Goal: Transaction & Acquisition: Purchase product/service

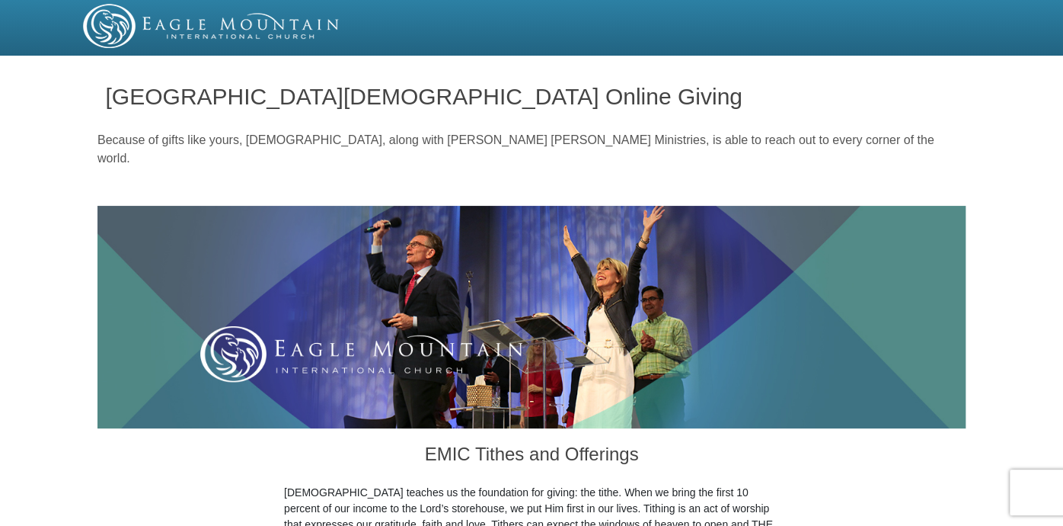
scroll to position [460, 0]
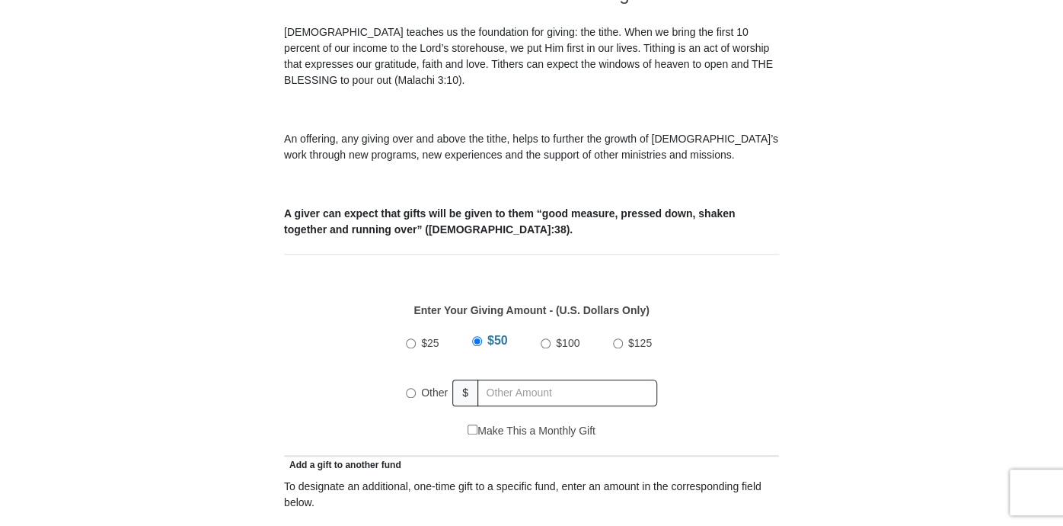
click at [545, 338] on input "$100" at bounding box center [546, 343] width 10 height 10
radio input "true"
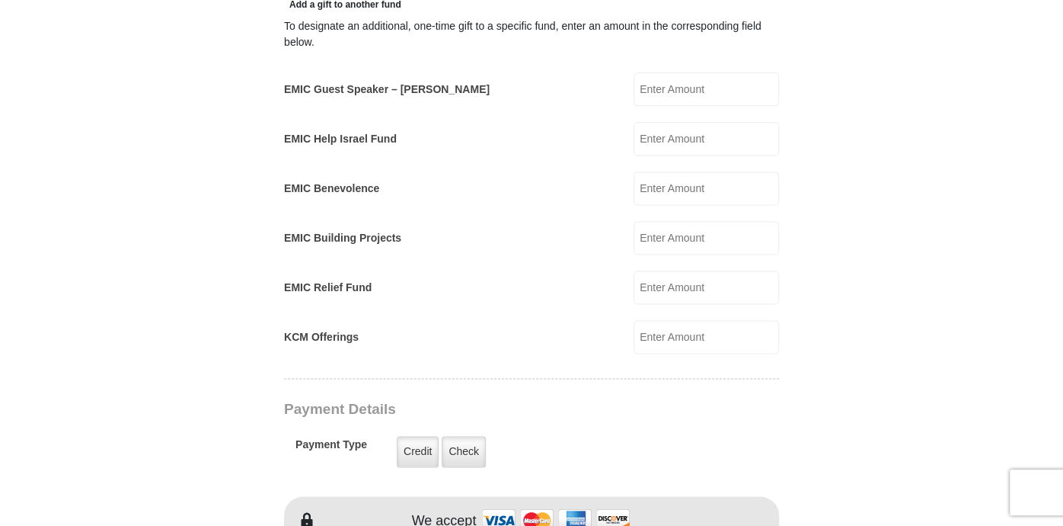
click at [654, 72] on input "EMIC Guest Speaker – [PERSON_NAME]" at bounding box center [706, 89] width 145 height 34
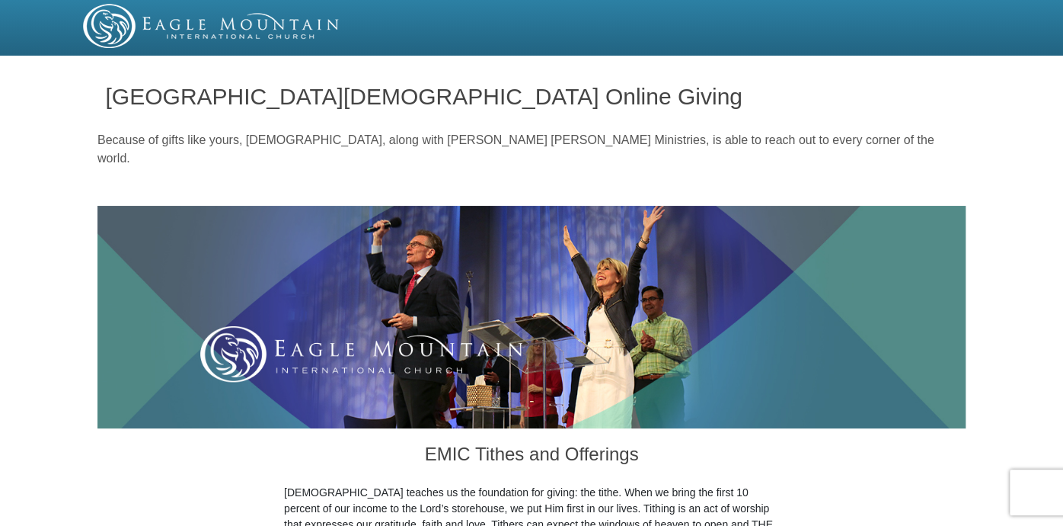
scroll to position [460, 0]
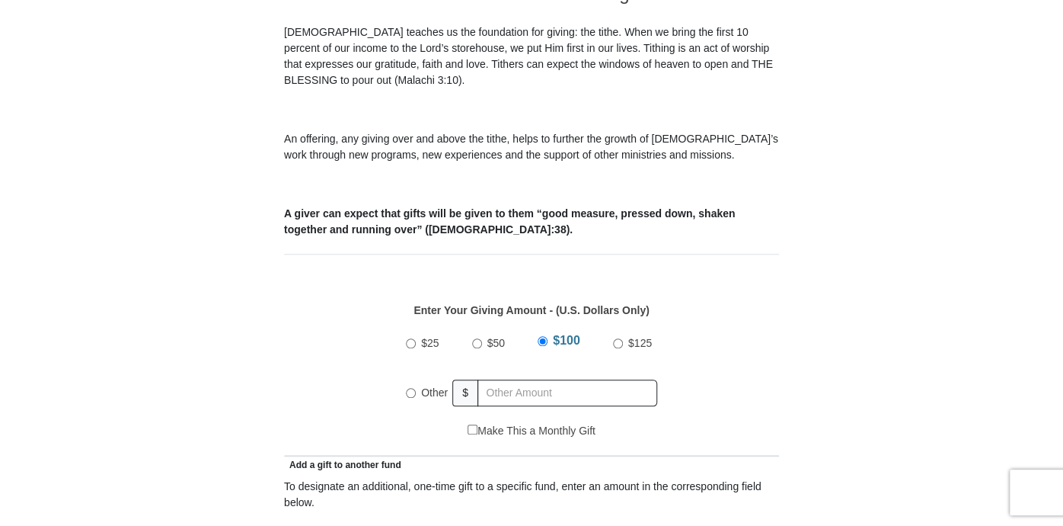
click at [475, 338] on input "$50" at bounding box center [477, 343] width 10 height 10
radio input "true"
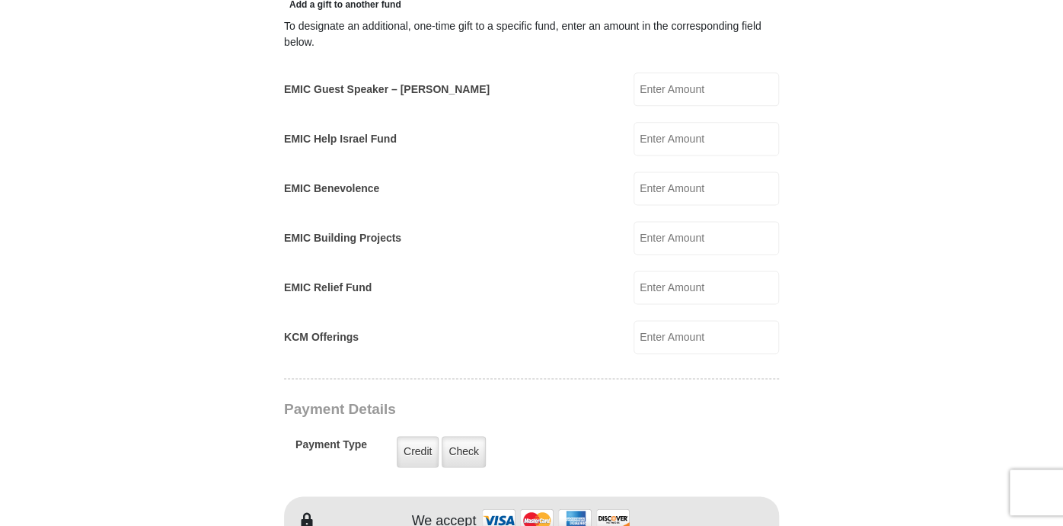
click at [654, 122] on input "EMIC Help Israel Fund" at bounding box center [706, 139] width 145 height 34
type input "50"
click at [462, 438] on label "Check" at bounding box center [464, 451] width 44 height 31
click at [0, 0] on input "Check" at bounding box center [0, 0] width 0 height 0
click at [715, 75] on input "EMIC Guest Speaker – [PERSON_NAME]" at bounding box center [706, 89] width 145 height 34
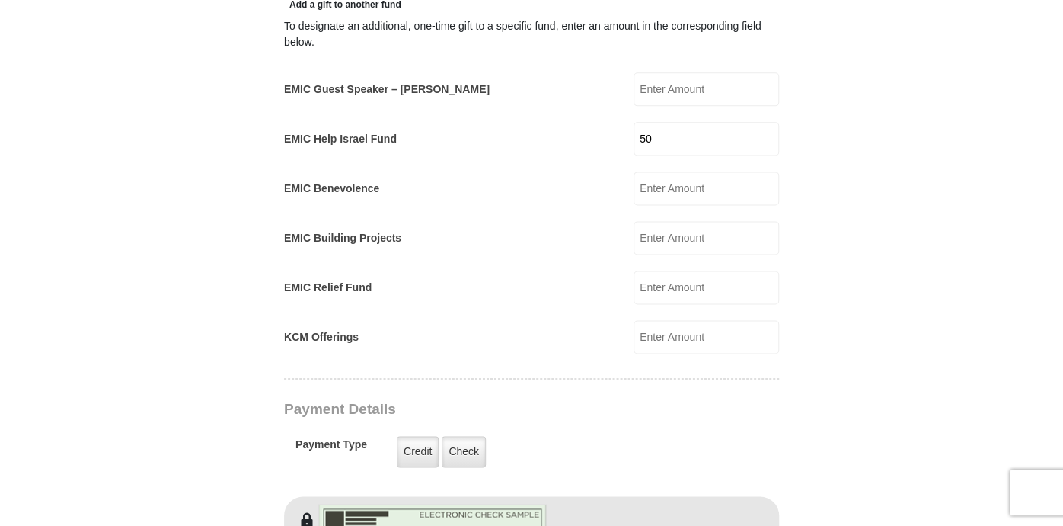
type input "50"
click at [664, 122] on input "50" at bounding box center [706, 139] width 145 height 34
type input "5"
click at [466, 437] on label "Check" at bounding box center [464, 451] width 44 height 31
click at [0, 0] on input "Check" at bounding box center [0, 0] width 0 height 0
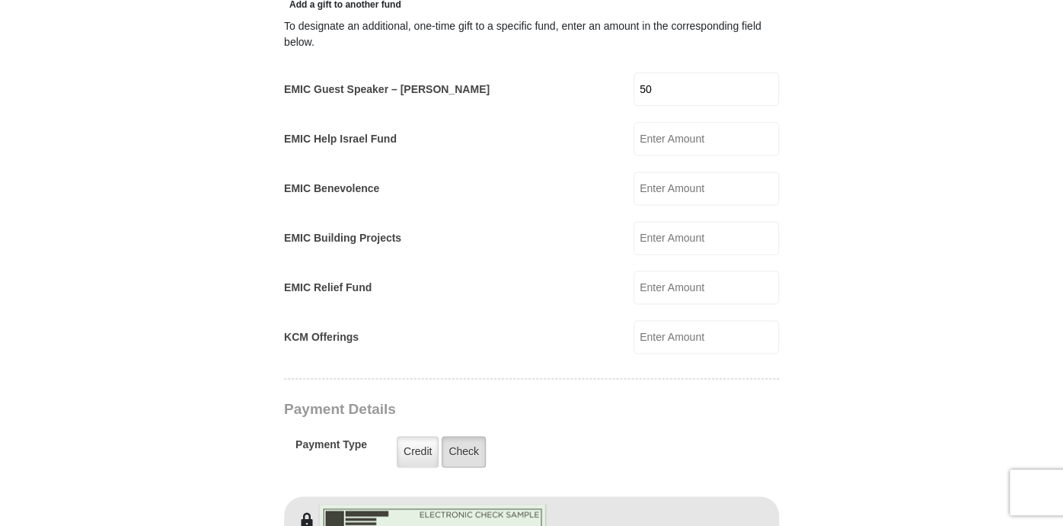
click at [467, 436] on label "Check" at bounding box center [464, 451] width 44 height 31
click at [0, 0] on input "Check" at bounding box center [0, 0] width 0 height 0
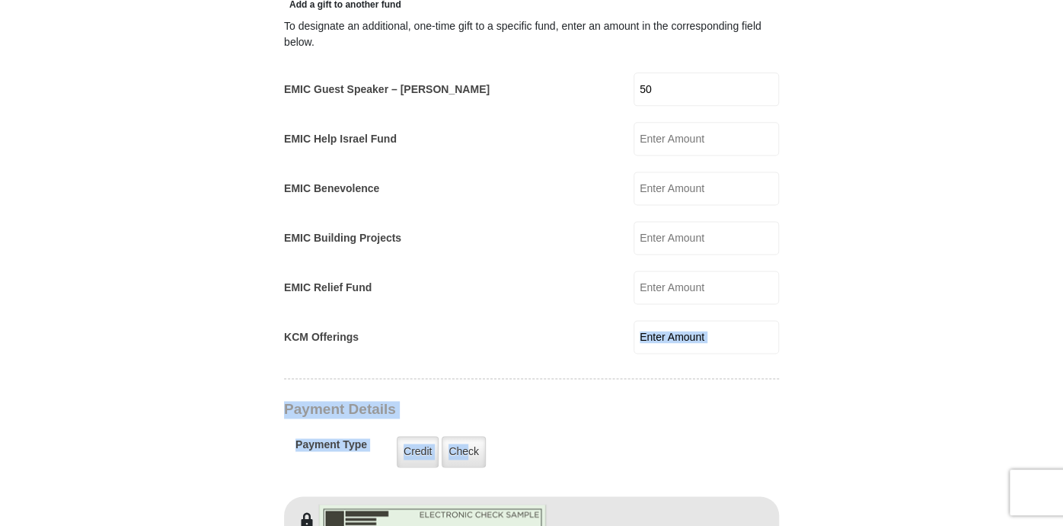
drag, startPoint x: 468, startPoint y: 430, endPoint x: 1066, endPoint y: 328, distance: 606.6
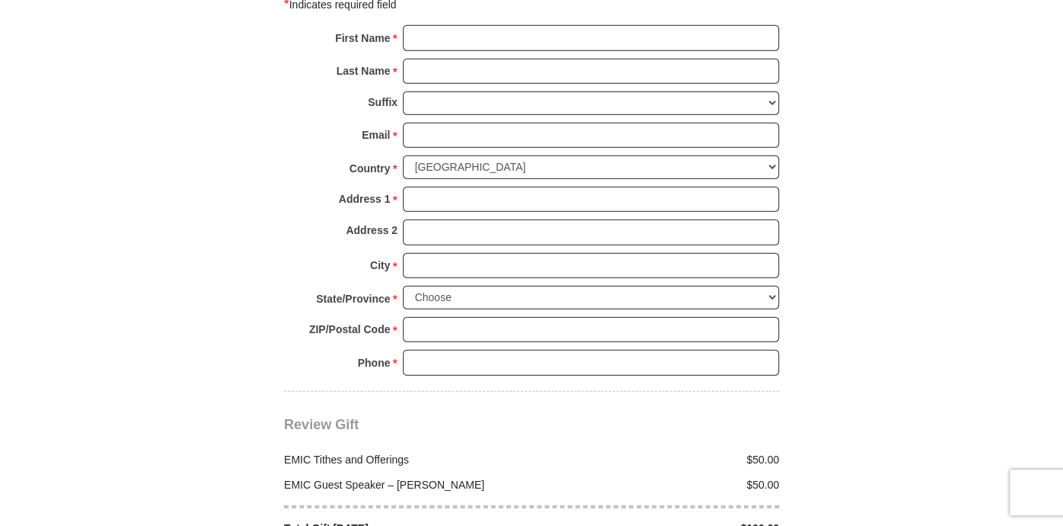
scroll to position [1379, 0]
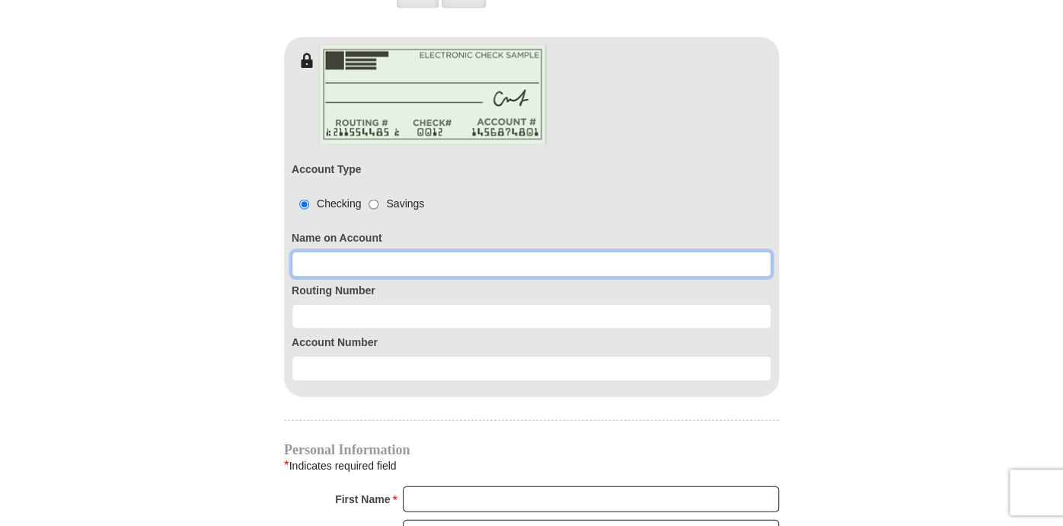
click at [302, 251] on input at bounding box center [532, 264] width 480 height 26
type input "[PERSON_NAME] and [PERSON_NAME] [PERSON_NAME]"
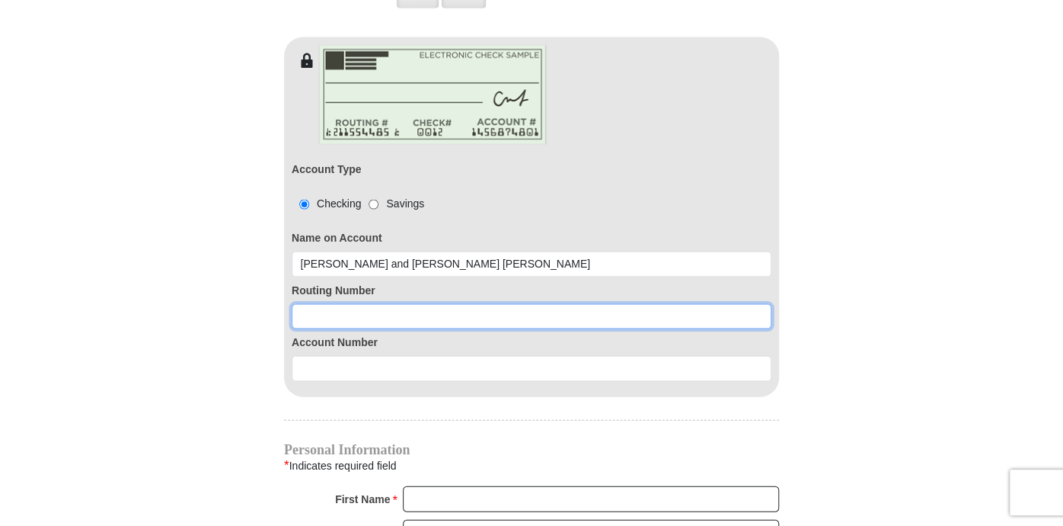
click at [308, 303] on input at bounding box center [532, 316] width 480 height 26
type input "101000695"
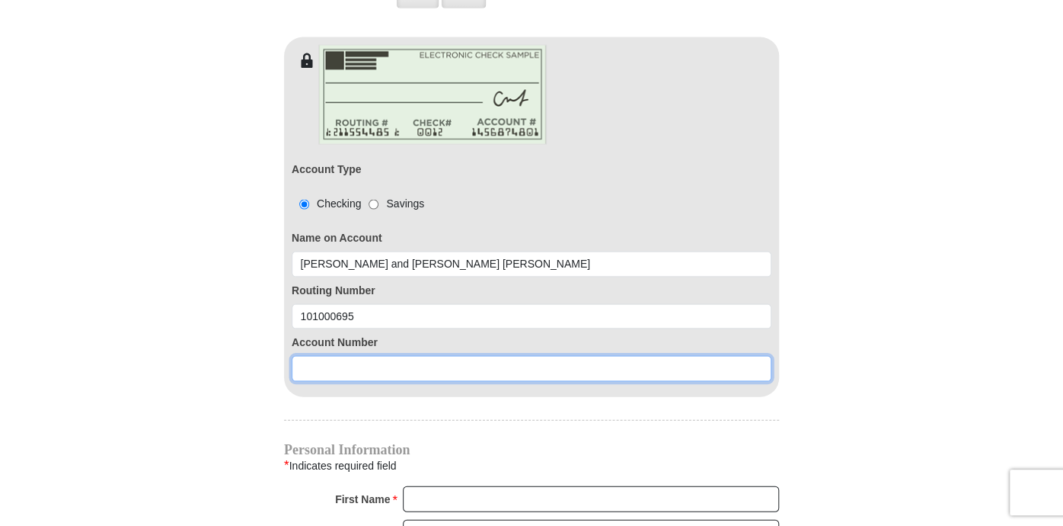
click at [304, 355] on input at bounding box center [532, 368] width 480 height 26
type input "7530306754"
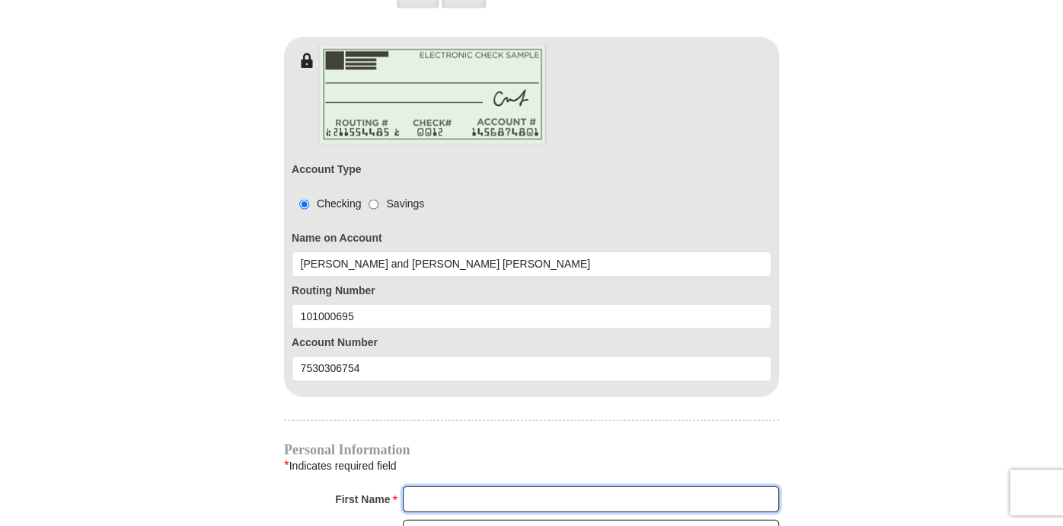
click at [430, 485] on input "First Name *" at bounding box center [591, 498] width 376 height 26
type input "[PERSON_NAME]"
type input "[EMAIL_ADDRESS][DOMAIN_NAME]"
type input "Fort [PERSON_NAME]"
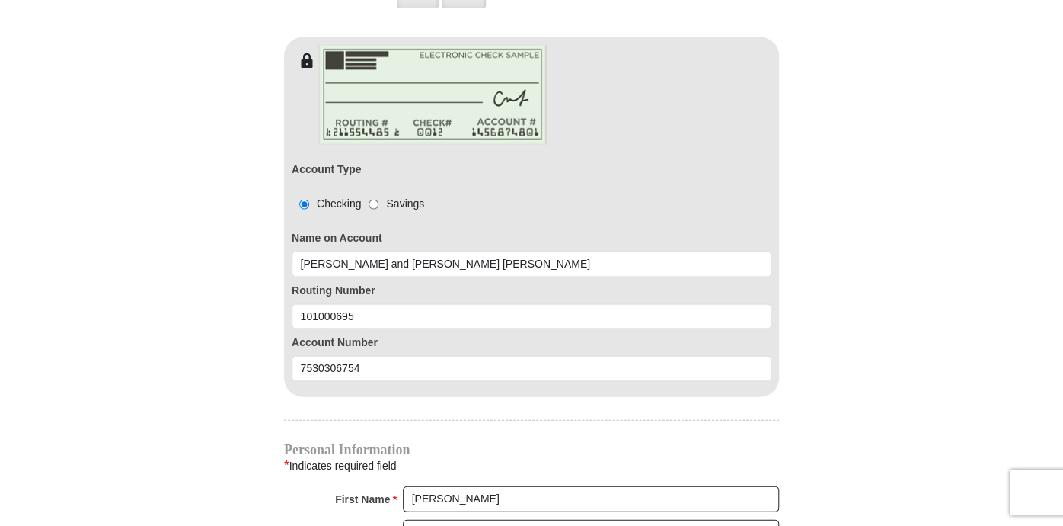
type input "6202230929"
radio input "true"
click at [494, 485] on input "[PERSON_NAME] and" at bounding box center [591, 498] width 376 height 26
click at [573, 485] on input "[PERSON_NAME] and" at bounding box center [591, 498] width 376 height 26
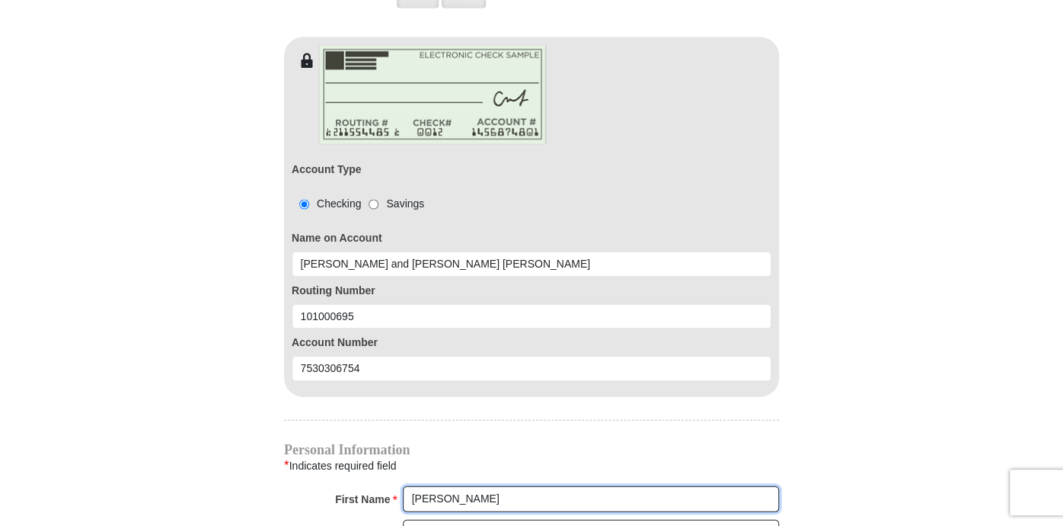
type input "[PERSON_NAME] or [PERSON_NAME]"
type input "[STREET_ADDRESS]"
select select "KS"
type input "66701-8786"
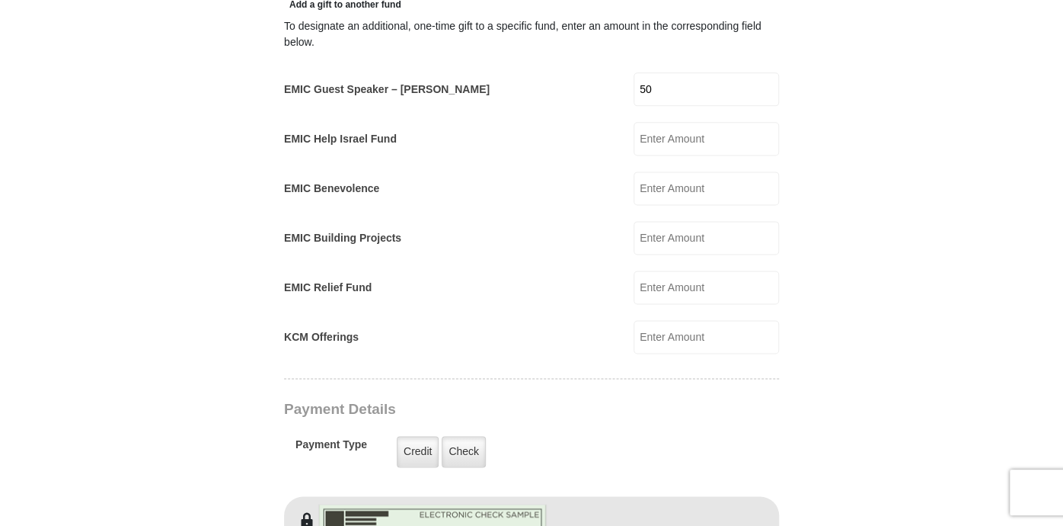
scroll to position [460, 0]
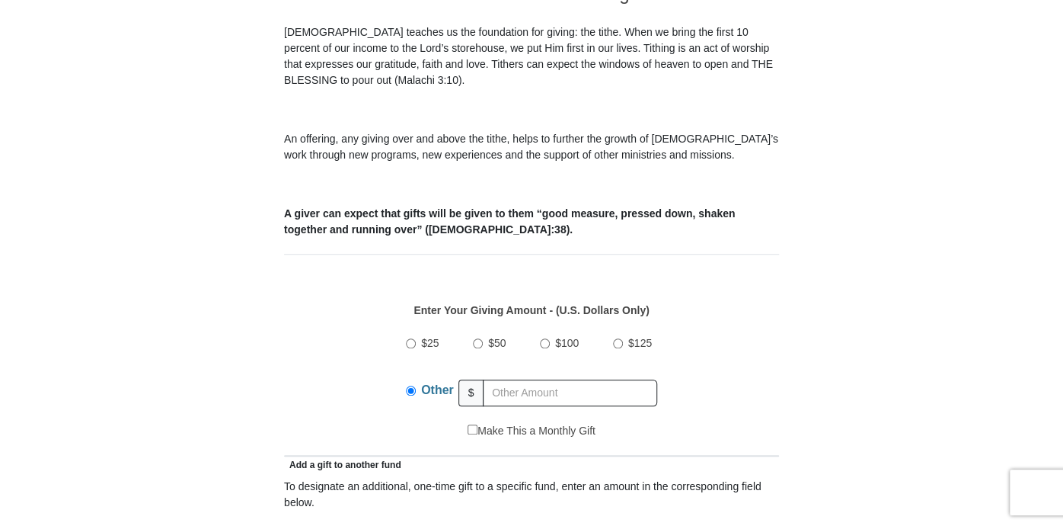
click at [477, 338] on input "$50" at bounding box center [478, 343] width 10 height 10
radio input "true"
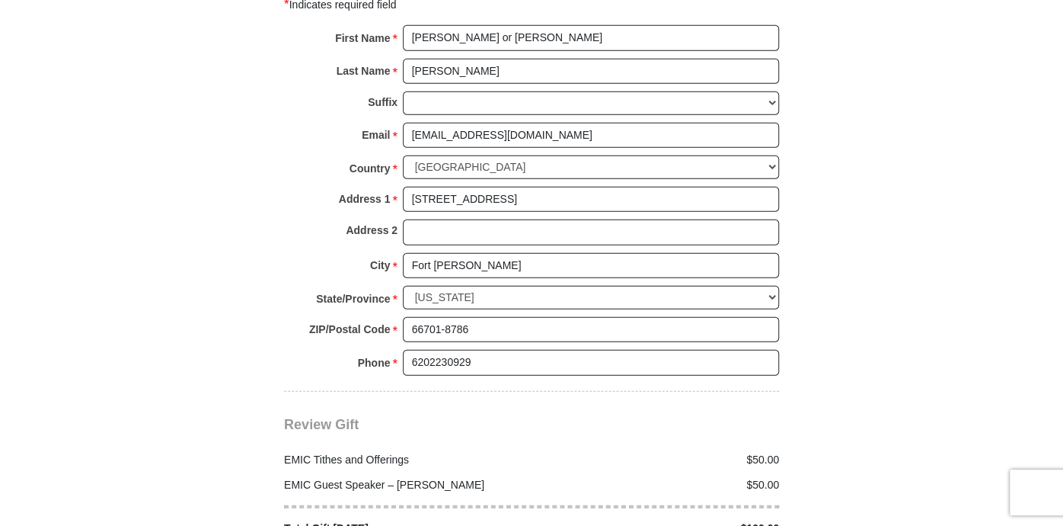
scroll to position [2300, 0]
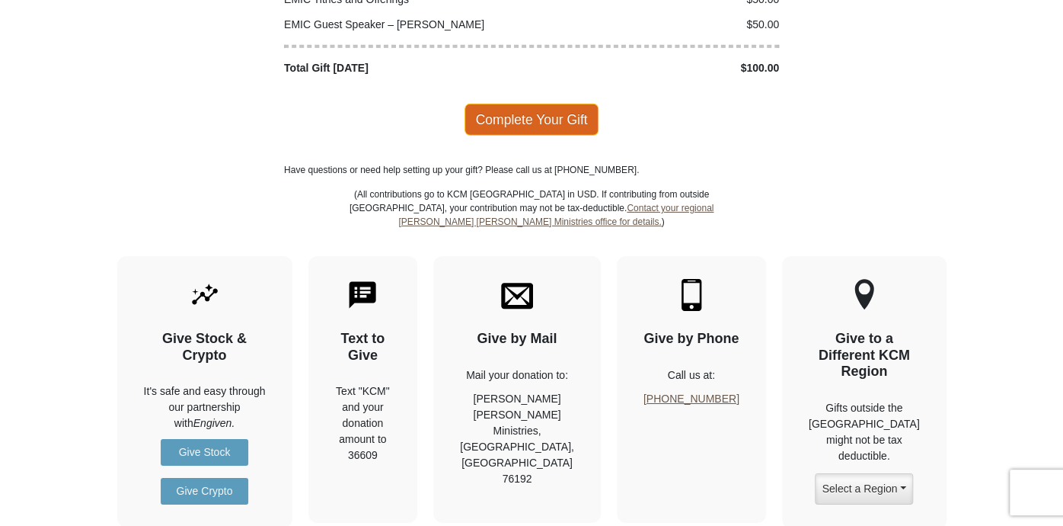
click at [540, 104] on span "Complete Your Gift" at bounding box center [532, 120] width 135 height 32
